Goal: Register for event/course

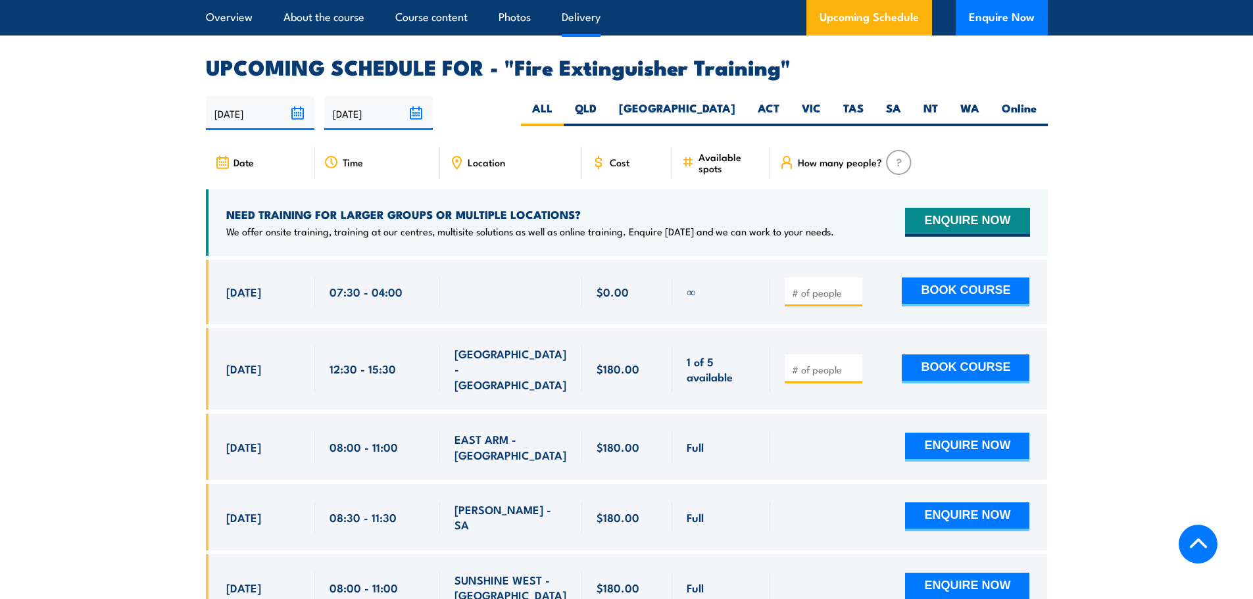
scroll to position [2170, 0]
click at [608, 100] on label "QLD" at bounding box center [586, 113] width 44 height 26
click at [605, 100] on input "QLD" at bounding box center [601, 104] width 9 height 9
radio input "true"
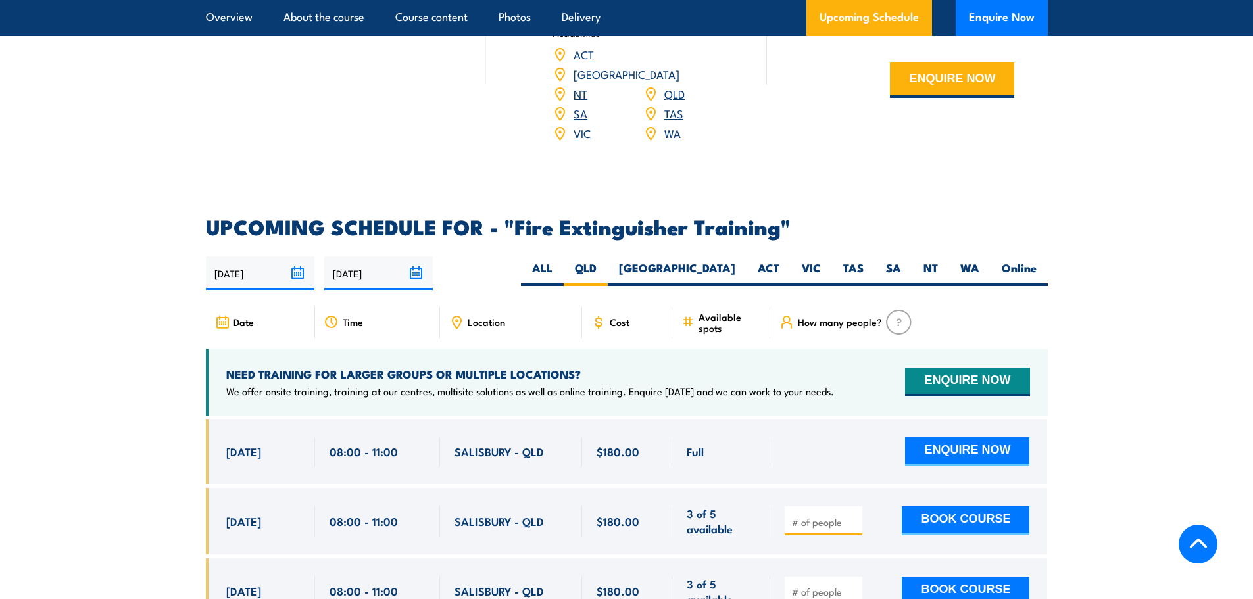
scroll to position [2207, 0]
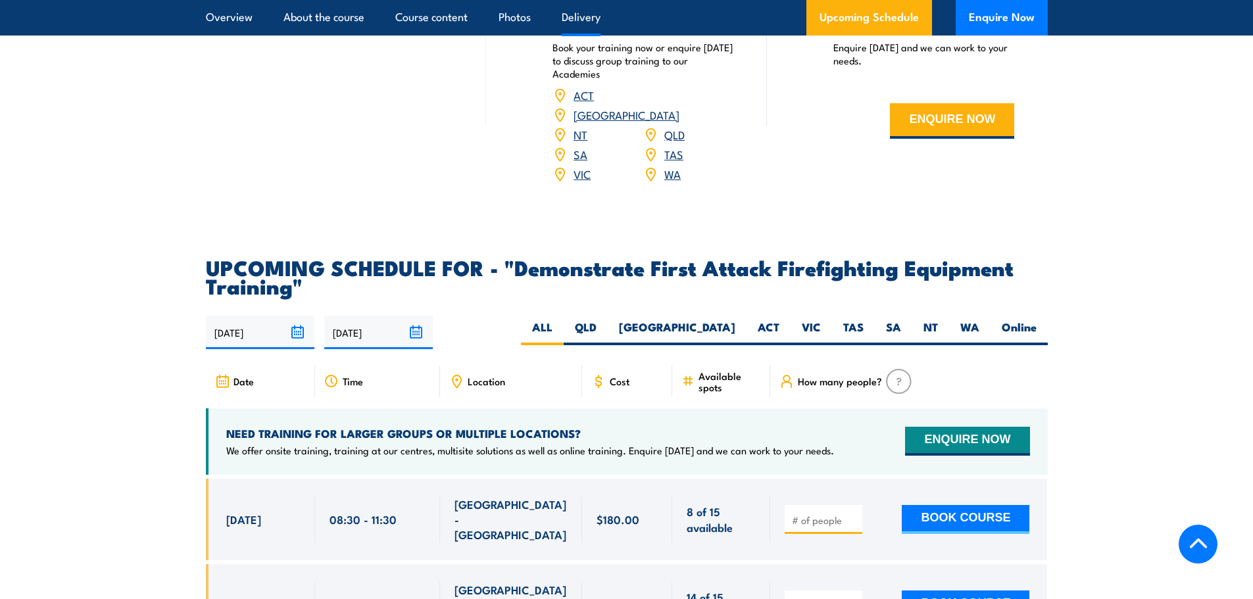
scroll to position [2236, 0]
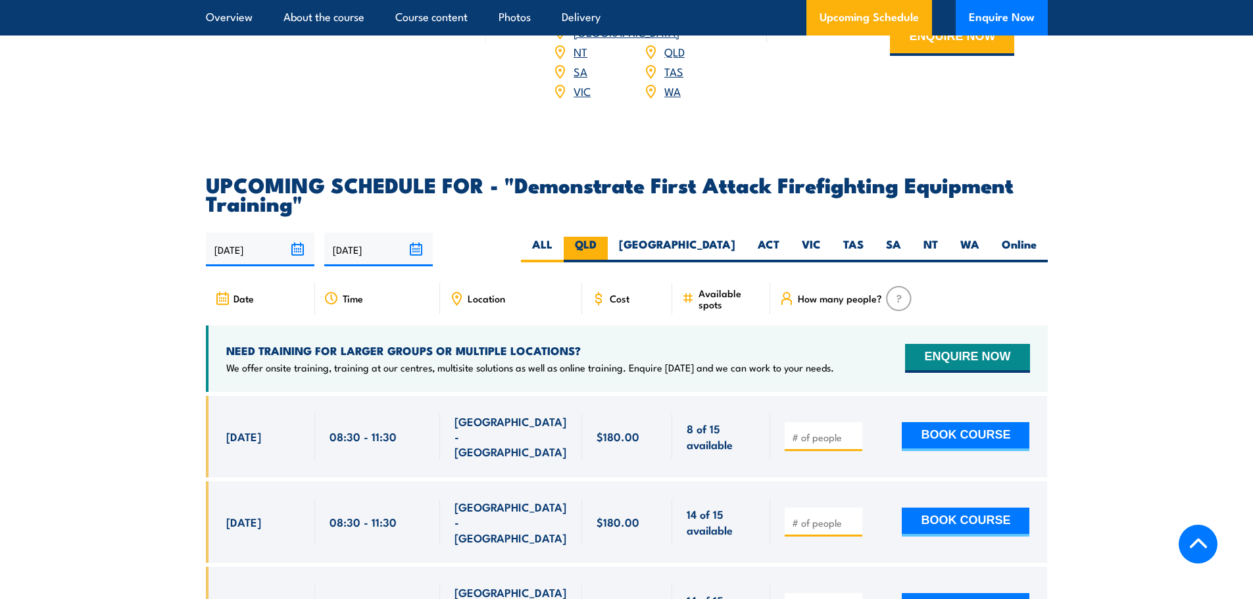
click at [608, 237] on label "QLD" at bounding box center [586, 250] width 44 height 26
click at [605, 237] on input "QLD" at bounding box center [601, 241] width 9 height 9
radio input "true"
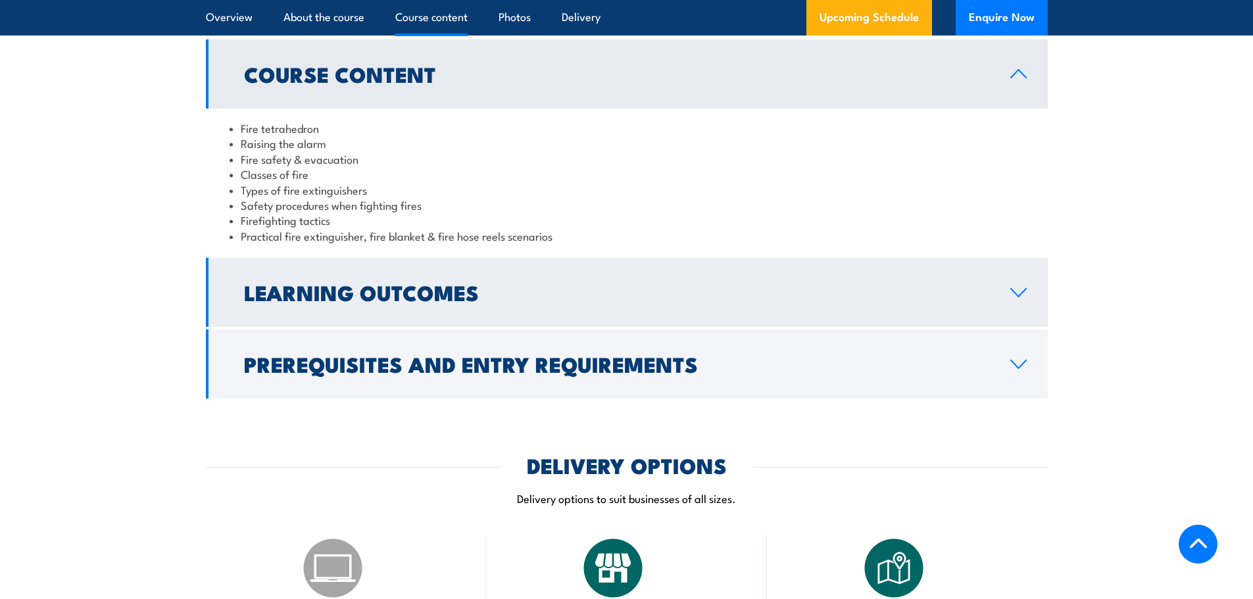
scroll to position [1398, 0]
